Goal: Task Accomplishment & Management: Manage account settings

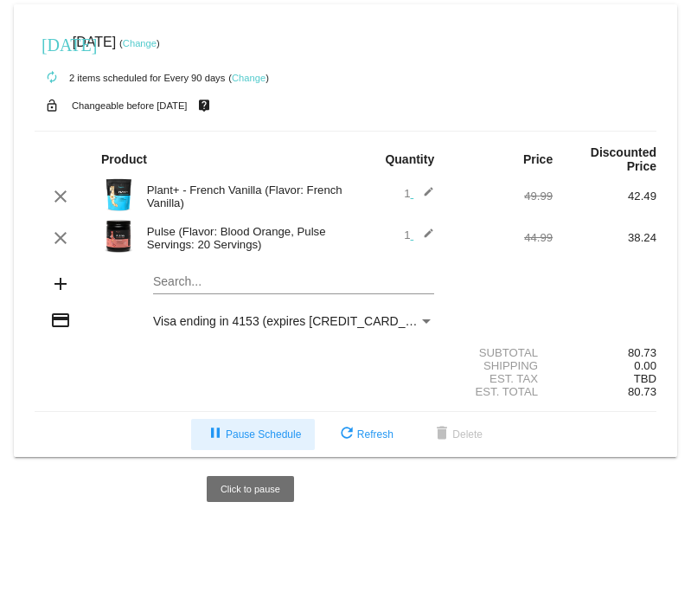
click at [243, 434] on span "pause Pause Schedule" at bounding box center [253, 434] width 96 height 12
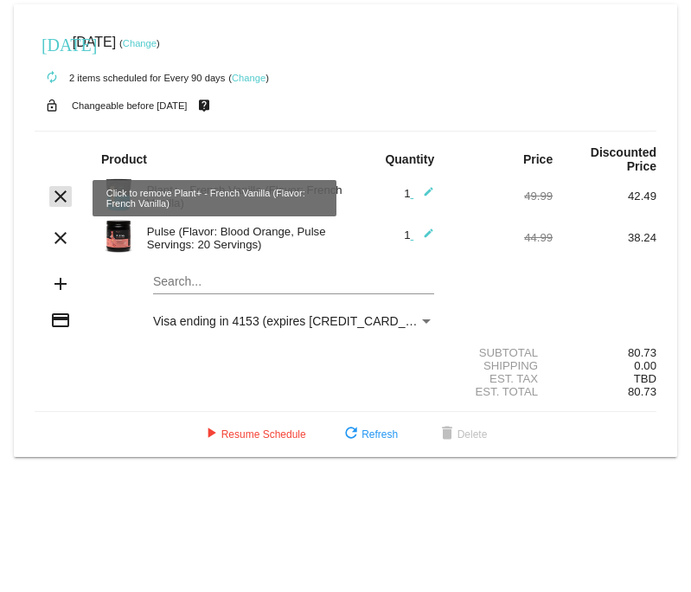
click at [61, 201] on mat-icon "clear" at bounding box center [60, 196] width 21 height 21
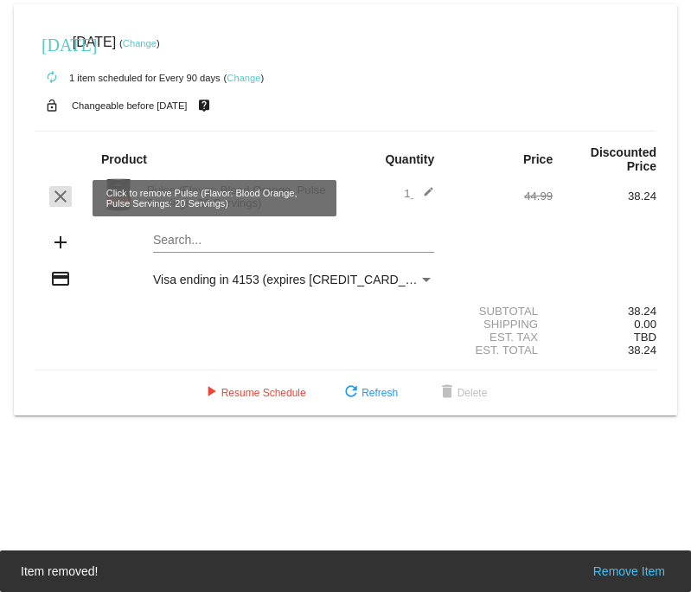
click at [61, 199] on mat-icon "clear" at bounding box center [60, 196] width 21 height 21
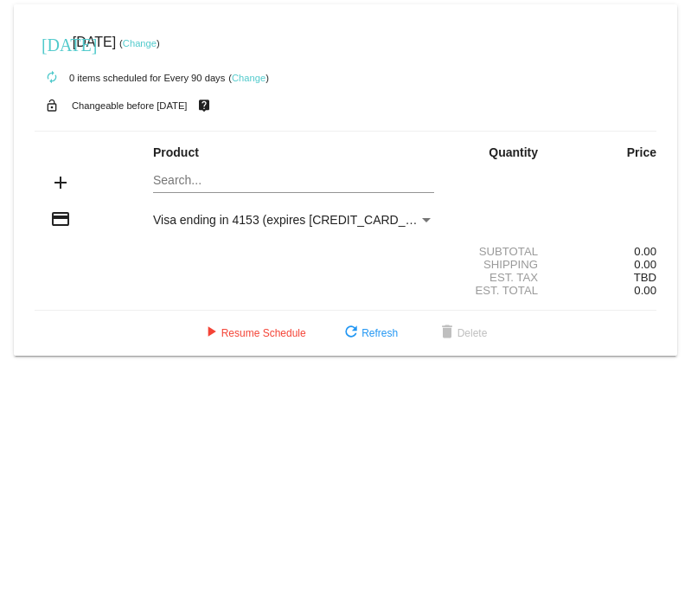
click at [254, 78] on link "Change" at bounding box center [249, 78] width 34 height 10
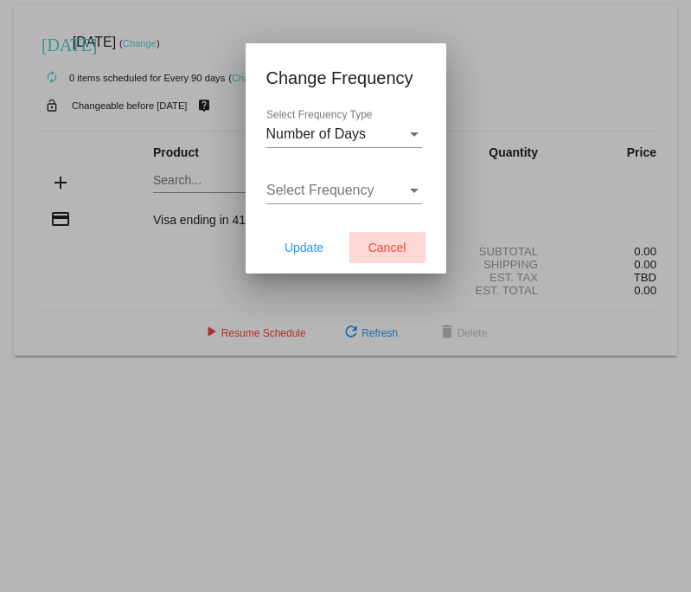
click at [400, 250] on span "Cancel" at bounding box center [387, 247] width 38 height 14
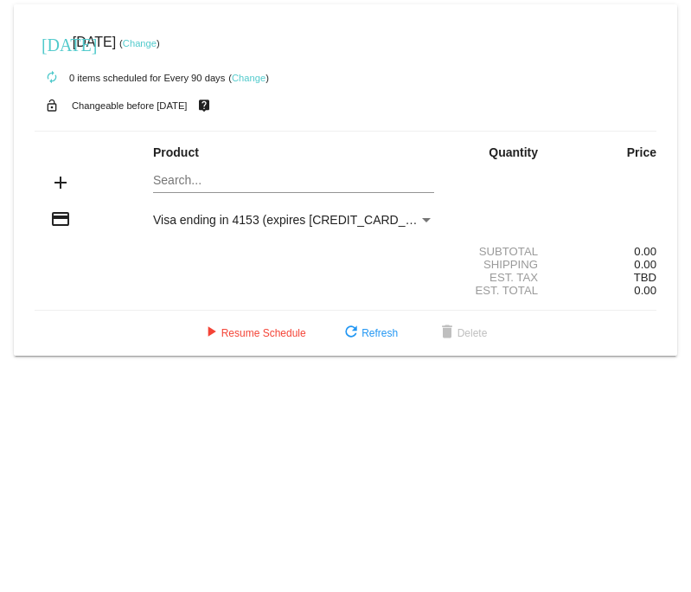
click at [62, 186] on mat-icon "add" at bounding box center [60, 182] width 21 height 21
click at [188, 190] on div "Search..." at bounding box center [293, 176] width 281 height 34
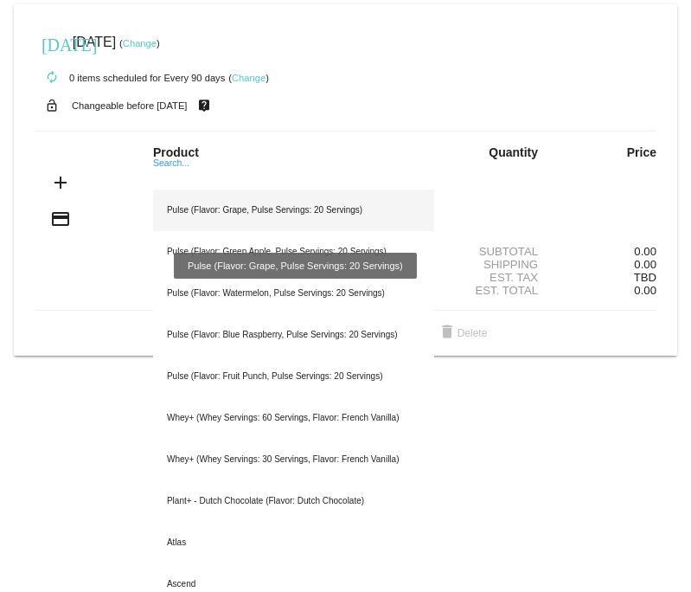
click at [199, 213] on div "Pulse (Flavor: Grape, Pulse Servings: 20 Servings)" at bounding box center [293, 210] width 281 height 42
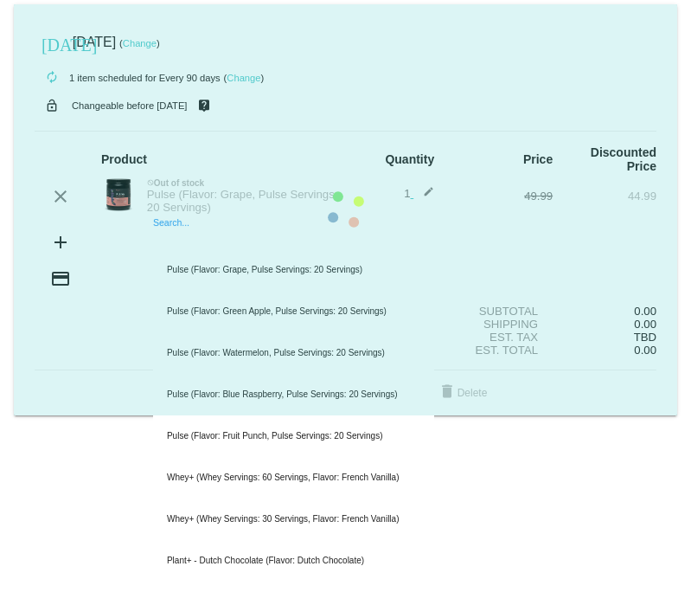
click at [183, 242] on mat-card "[DATE] [DATE] ( Change ) autorenew 1 item scheduled for Every 90 days ( Change …" at bounding box center [345, 209] width 663 height 411
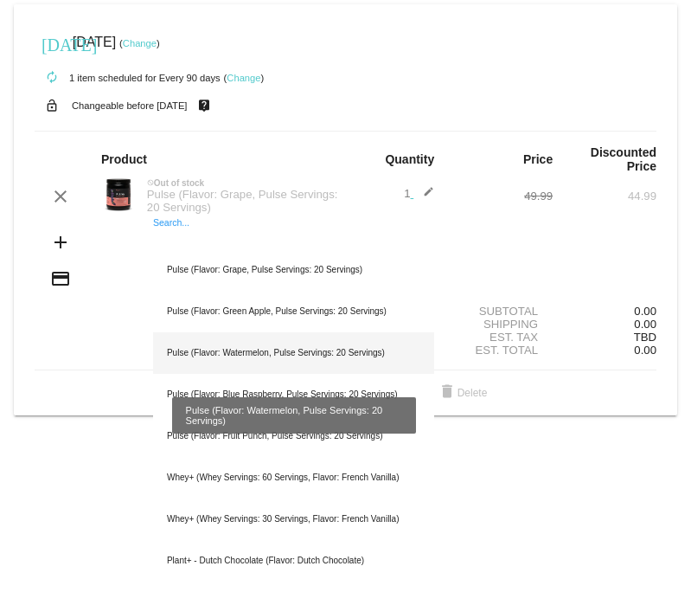
click at [216, 351] on div "Pulse (Flavor: Watermelon, Pulse Servings: 20 Servings)" at bounding box center [293, 353] width 281 height 42
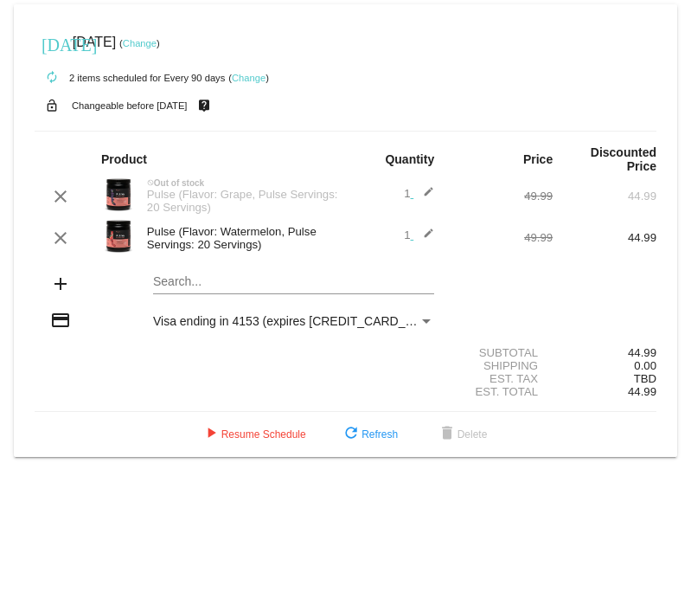
click at [250, 74] on link "Change" at bounding box center [249, 78] width 34 height 10
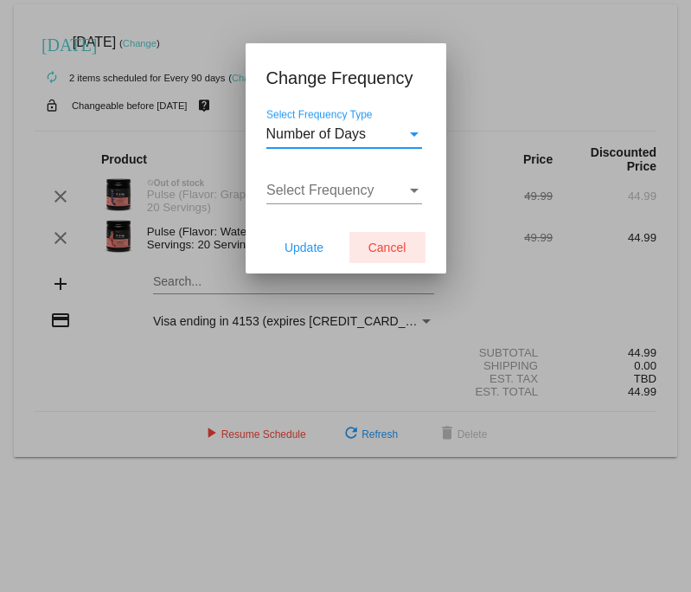
click at [394, 247] on span "Cancel" at bounding box center [387, 247] width 38 height 14
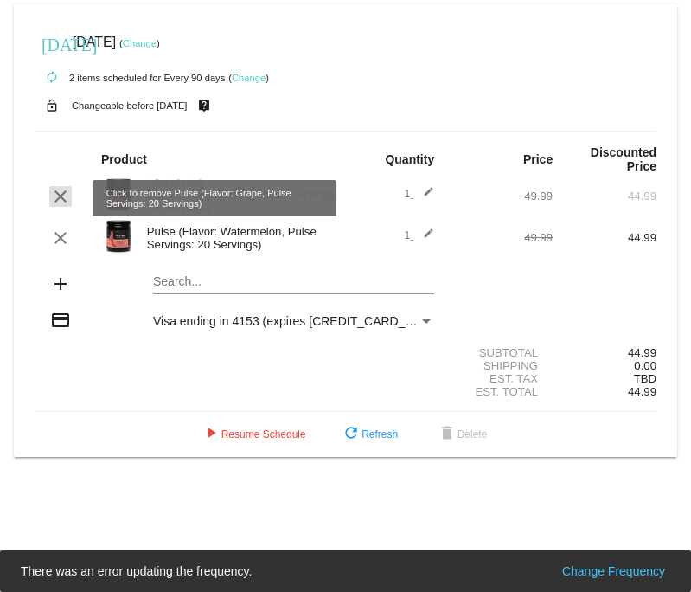
click at [65, 195] on mat-icon "clear" at bounding box center [60, 196] width 21 height 21
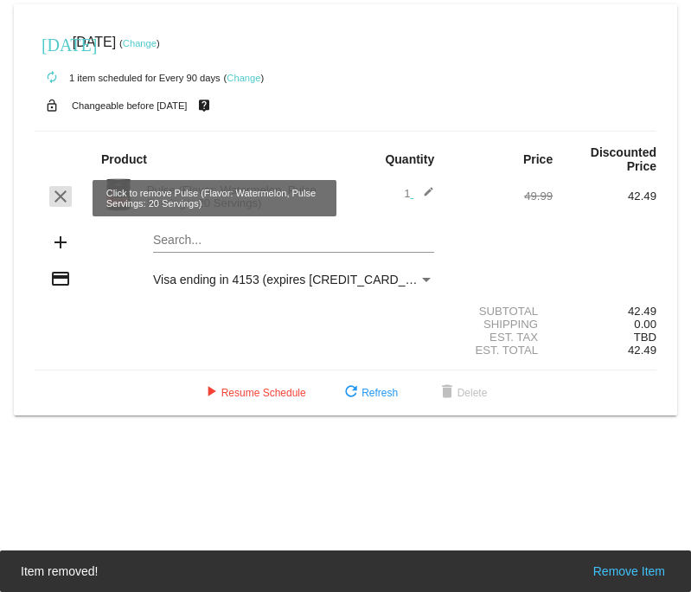
click at [64, 202] on mat-icon "clear" at bounding box center [60, 196] width 21 height 21
